Goal: Task Accomplishment & Management: Manage account settings

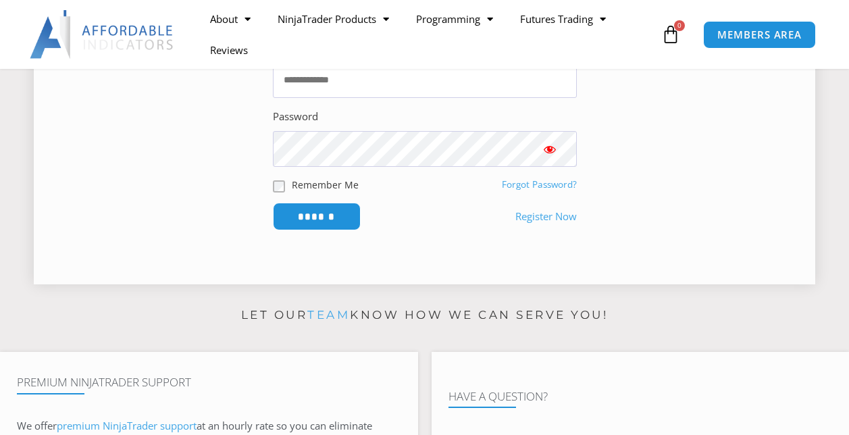
scroll to position [270, 0]
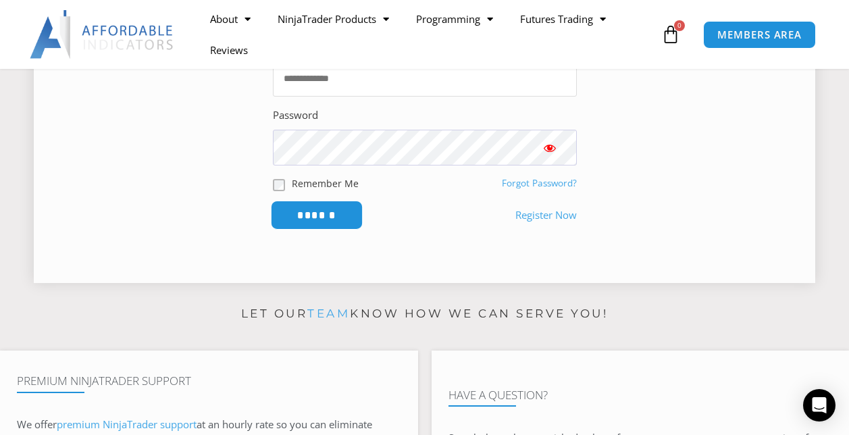
type input "**********"
click at [314, 217] on input "******" at bounding box center [316, 215] width 93 height 29
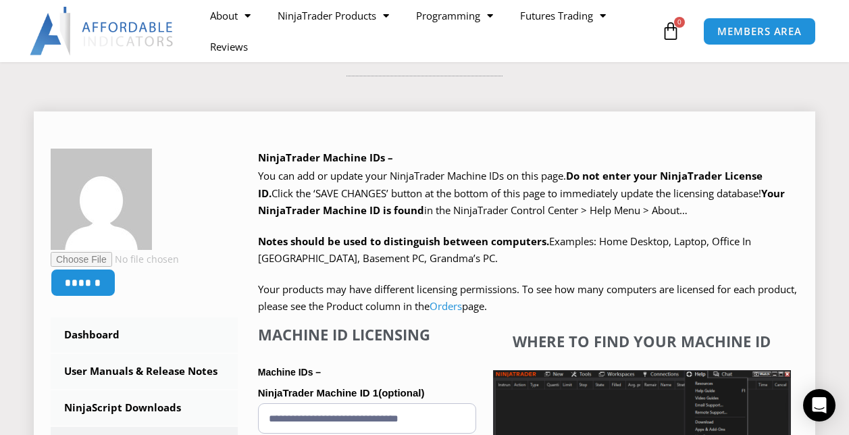
scroll to position [203, 0]
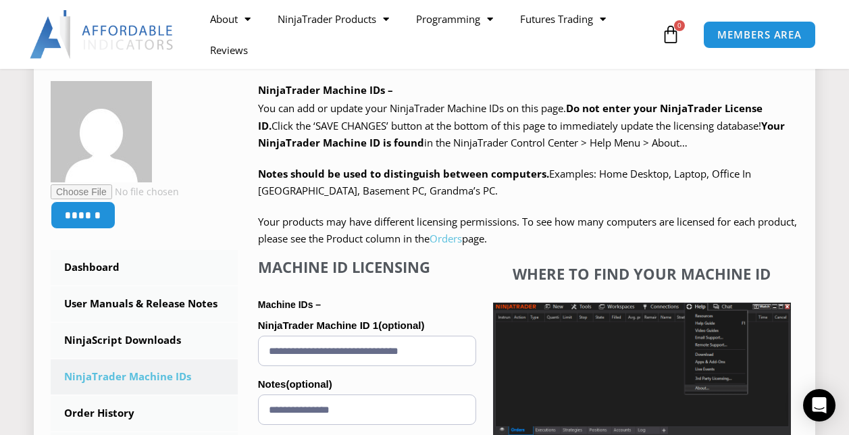
click at [462, 241] on link "Orders" at bounding box center [445, 239] width 32 height 14
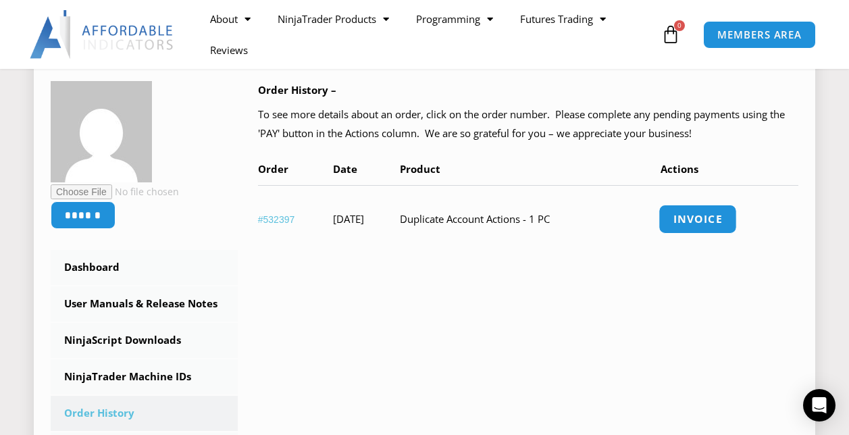
click at [708, 218] on link "Invoice" at bounding box center [697, 219] width 78 height 29
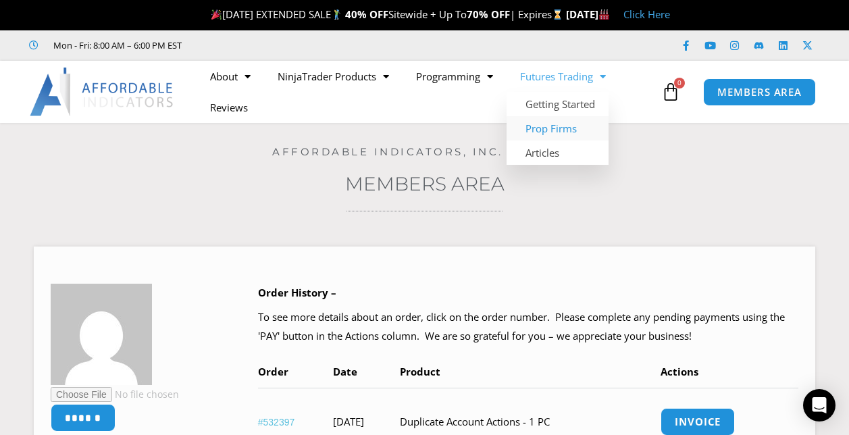
click at [546, 130] on link "Prop Firms" at bounding box center [557, 128] width 102 height 24
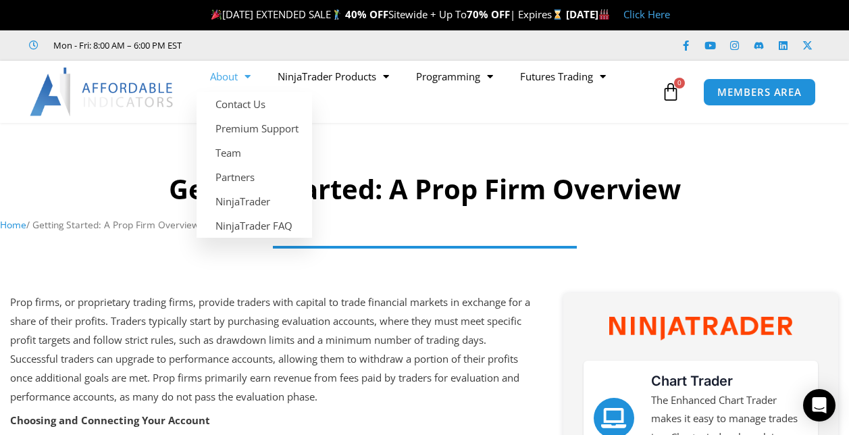
click at [232, 76] on link "About" at bounding box center [230, 76] width 68 height 31
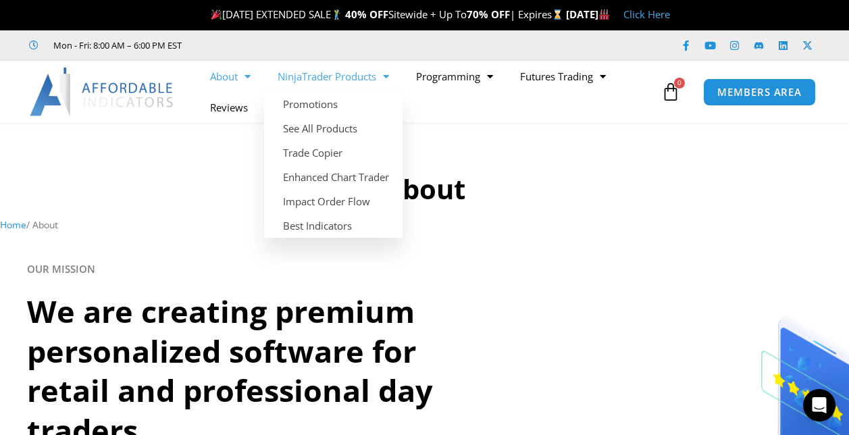
click at [313, 78] on link "NinjaTrader Products" at bounding box center [333, 76] width 138 height 31
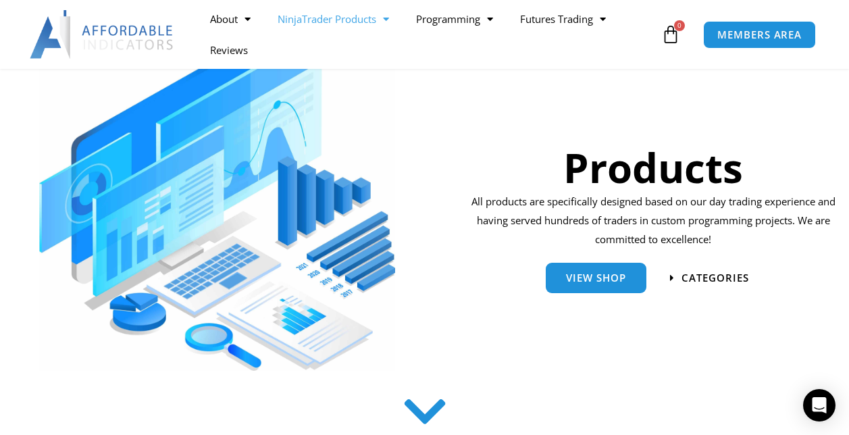
scroll to position [203, 0]
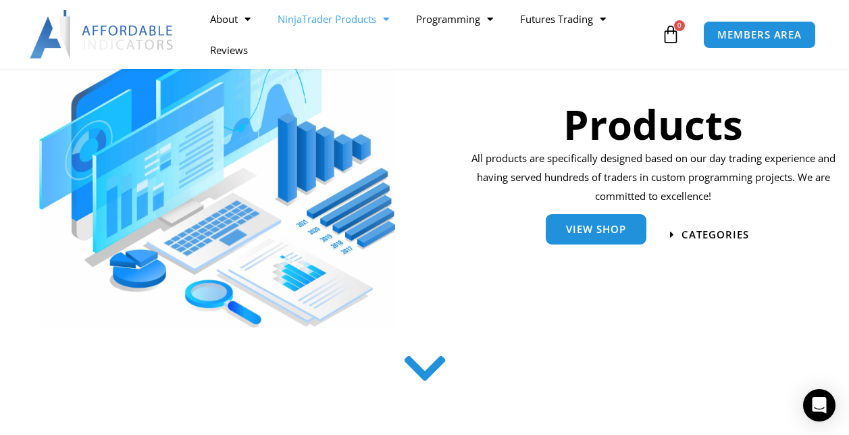
click at [583, 237] on link "View Shop" at bounding box center [596, 232] width 101 height 30
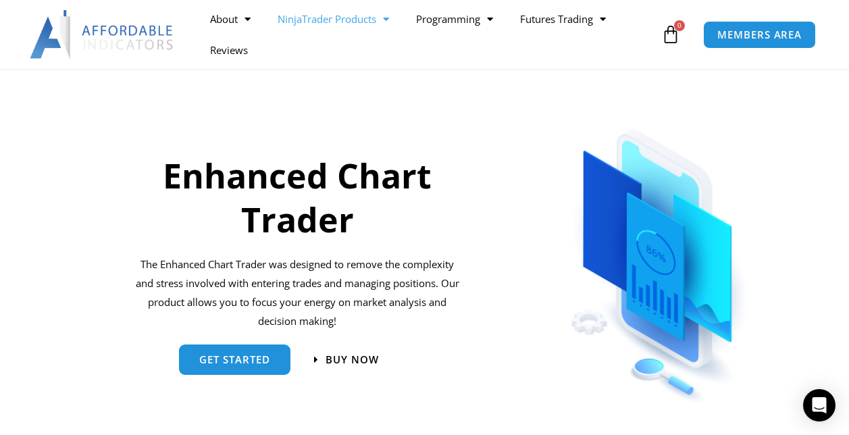
scroll to position [540, 0]
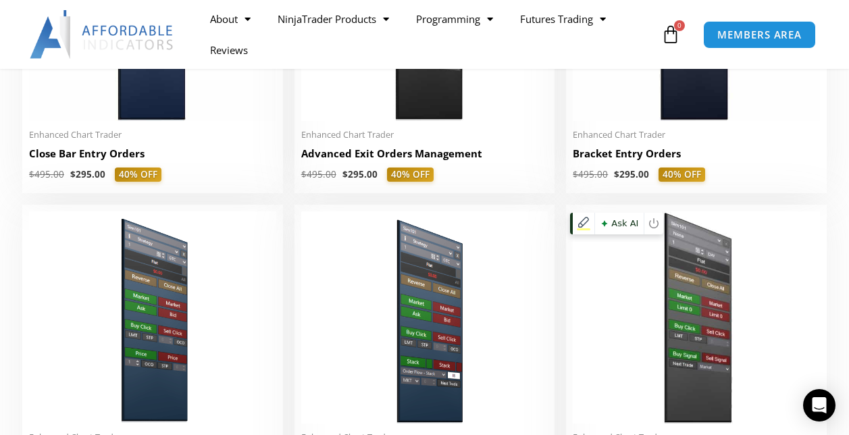
scroll to position [608, 0]
